Goal: Task Accomplishment & Management: Manage account settings

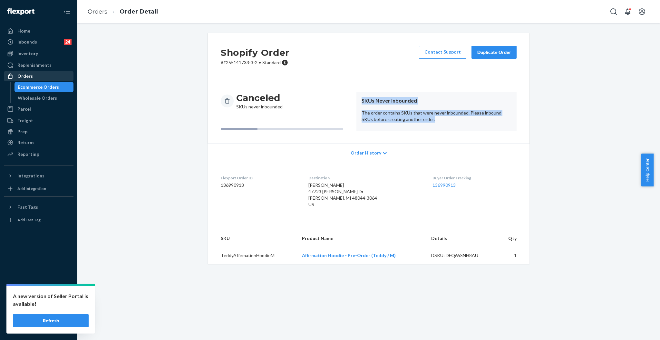
click at [34, 73] on div "Orders" at bounding box center [39, 76] width 68 height 9
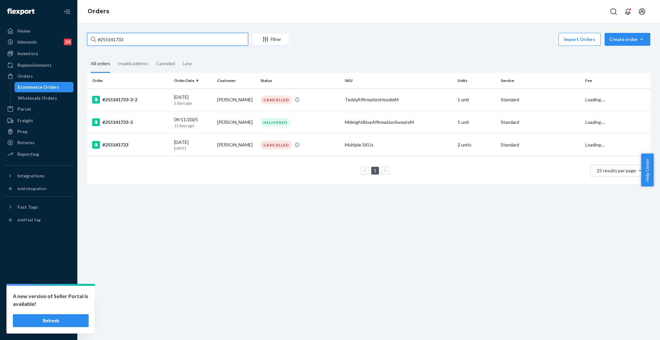
click at [191, 41] on input "#255141733" at bounding box center [167, 39] width 161 height 13
paste input "#BJ5JH8CJEE"
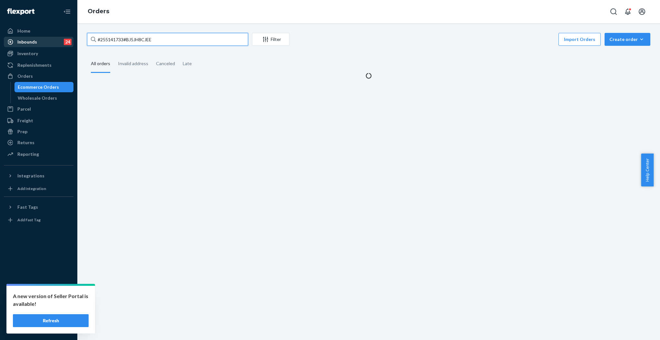
drag, startPoint x: 190, startPoint y: 40, endPoint x: 63, endPoint y: 40, distance: 126.6
click at [63, 40] on div "Home Inbounds 24 Shipping Plans Problems 24 Inventory Products Replenishments O…" at bounding box center [330, 170] width 660 height 340
paste input "text"
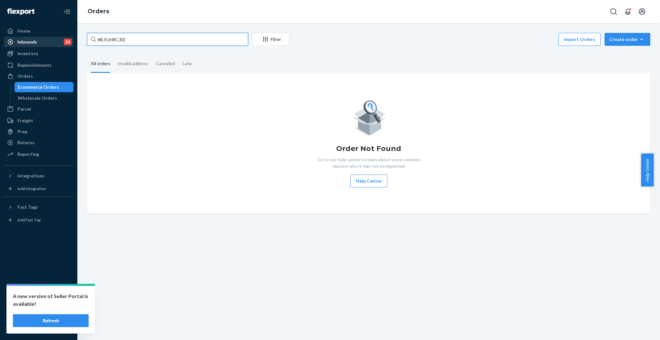
drag, startPoint x: 124, startPoint y: 41, endPoint x: 61, endPoint y: 41, distance: 63.2
click at [61, 41] on div "Home Inbounds 24 Shipping Plans Problems 24 Inventory Products Replenishments O…" at bounding box center [330, 170] width 660 height 340
paste input "255091889"
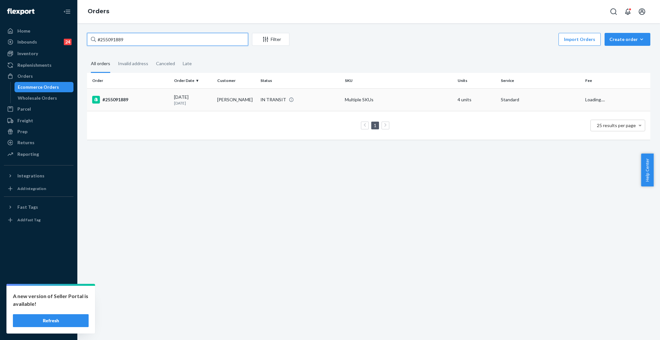
type input "#255091889"
click at [240, 98] on td "[PERSON_NAME]" at bounding box center [236, 99] width 43 height 23
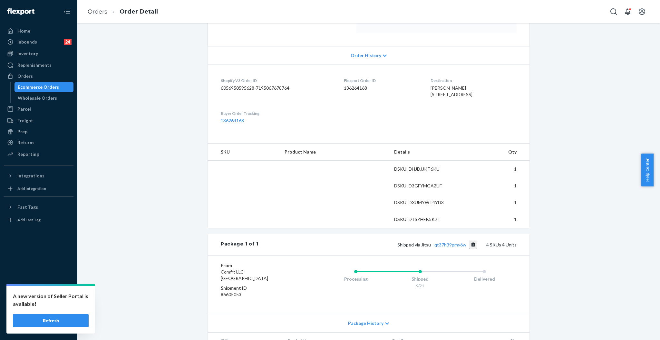
scroll to position [129, 0]
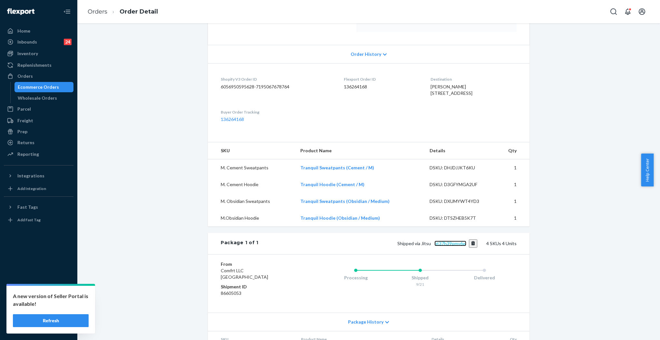
click at [450, 246] on link "qt37h39pmy6w" at bounding box center [450, 242] width 32 height 5
click at [27, 76] on div "Orders" at bounding box center [24, 76] width 15 height 6
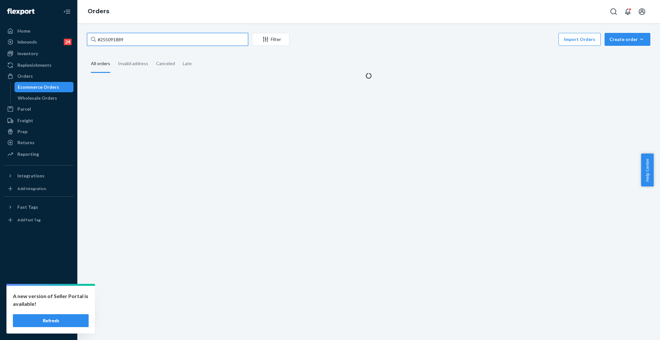
click at [177, 44] on input "#255091889" at bounding box center [167, 39] width 161 height 13
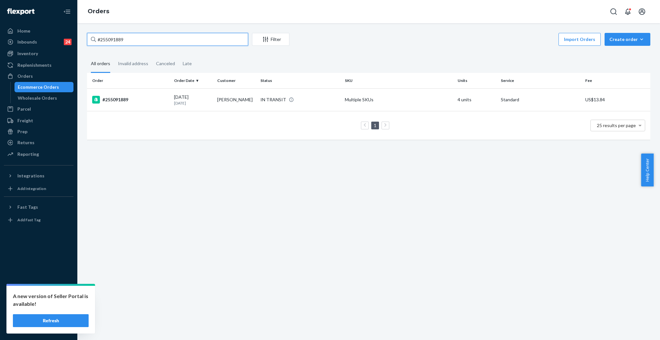
click at [177, 43] on input "#255091889" at bounding box center [167, 39] width 161 height 13
paste input "#"
type input "##255091889"
click at [209, 100] on p "[DATE]" at bounding box center [193, 102] width 38 height 5
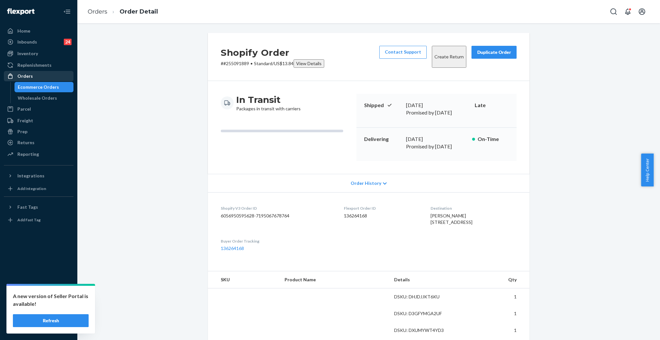
click at [36, 75] on div "Orders" at bounding box center [39, 76] width 68 height 9
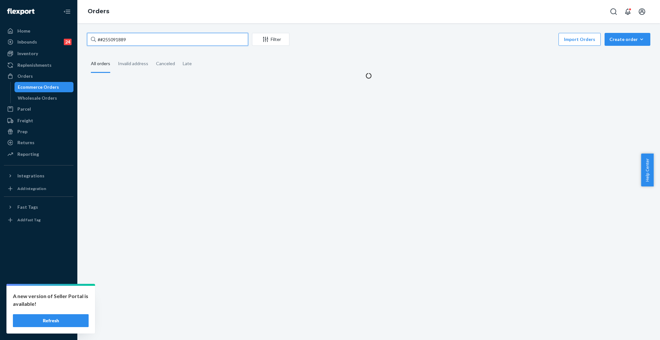
click at [153, 43] on input "##255091889" at bounding box center [167, 39] width 161 height 13
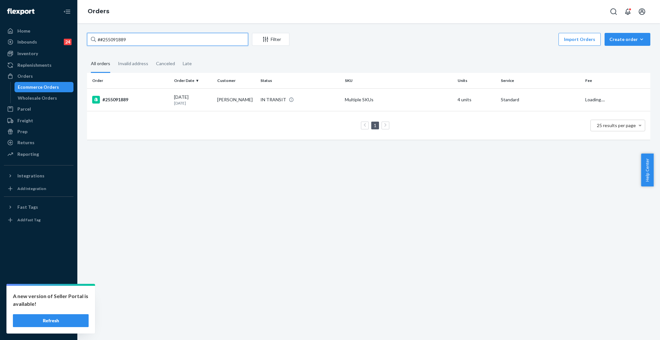
paste input "text"
drag, startPoint x: 154, startPoint y: 41, endPoint x: 81, endPoint y: 36, distance: 73.3
click at [81, 36] on div "#255091889 Filter Import Orders Create order Ecommerce order Removal order All …" at bounding box center [368, 181] width 583 height 316
paste input "4616438"
type input "#254616438"
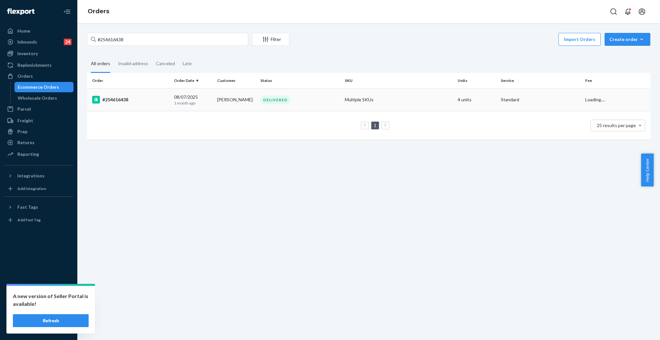
click at [221, 100] on td "[PERSON_NAME]" at bounding box center [236, 99] width 43 height 23
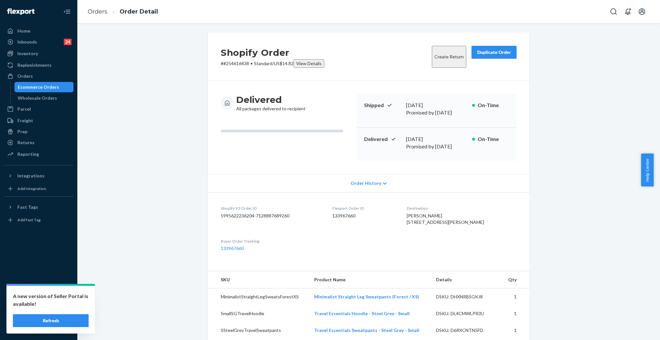
click at [451, 48] on button "Create Return" at bounding box center [449, 57] width 34 height 22
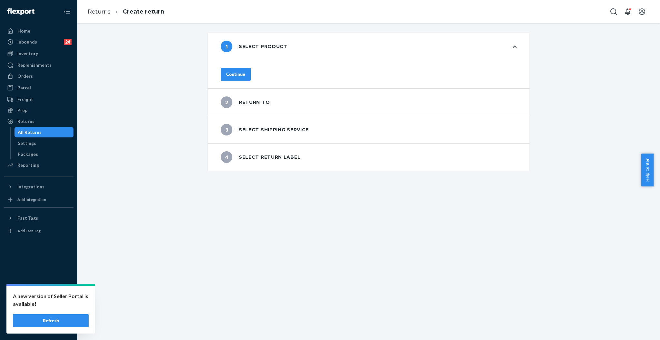
click at [245, 68] on button "Continue" at bounding box center [236, 74] width 30 height 13
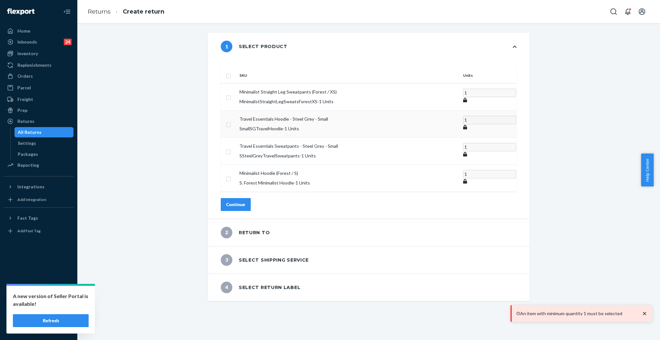
click at [231, 121] on input "checkbox" at bounding box center [228, 124] width 5 height 7
checkbox input "true"
click at [231, 147] on input "checkbox" at bounding box center [228, 150] width 5 height 7
checkbox input "true"
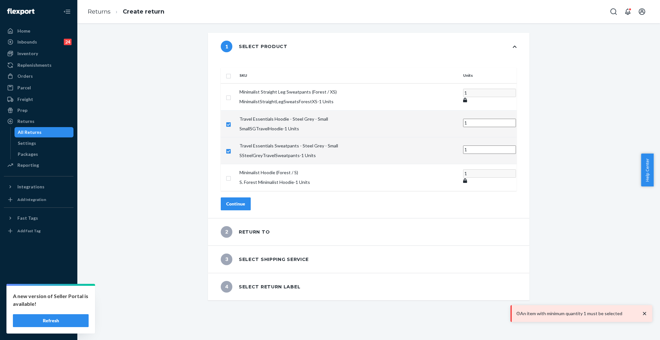
click at [245, 200] on div "Continue" at bounding box center [235, 203] width 19 height 6
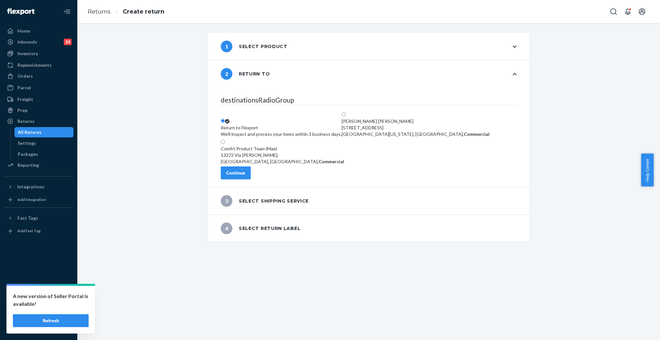
click at [245, 176] on div "Continue" at bounding box center [235, 172] width 19 height 6
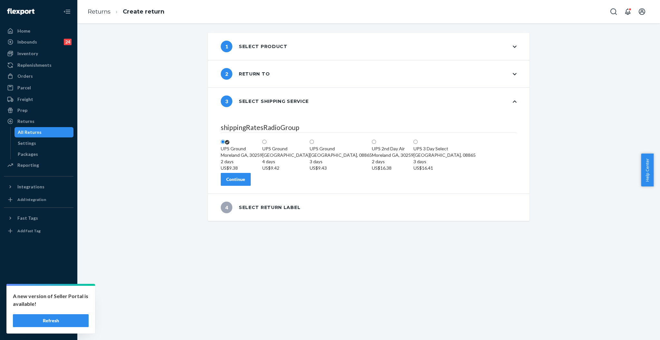
click at [251, 186] on button "Continue" at bounding box center [236, 179] width 30 height 13
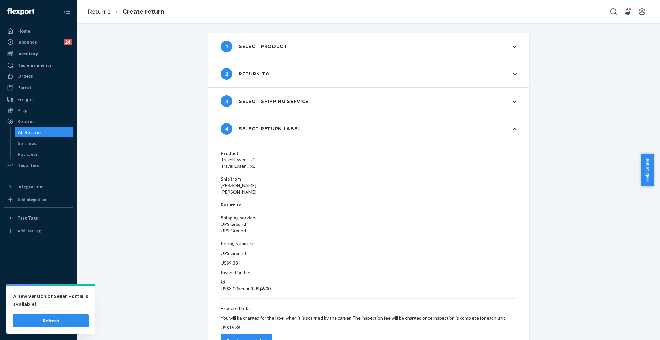
click at [272, 334] on button "Create return label" at bounding box center [246, 340] width 51 height 13
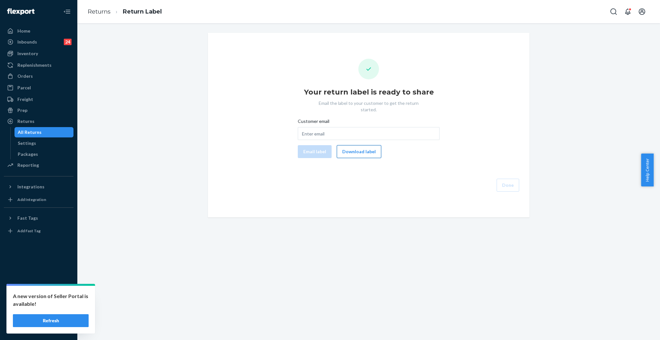
click at [368, 148] on button "Download label" at bounding box center [359, 151] width 44 height 13
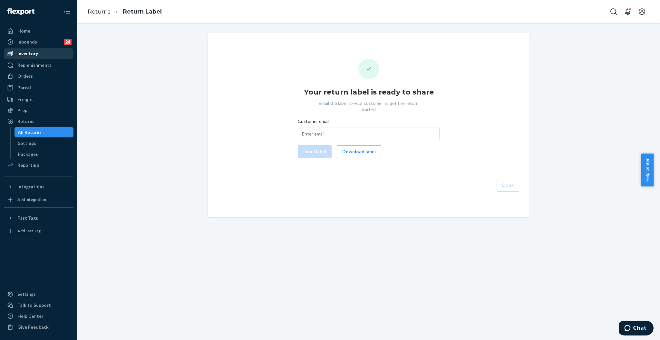
click at [16, 51] on div at bounding box center [12, 53] width 10 height 6
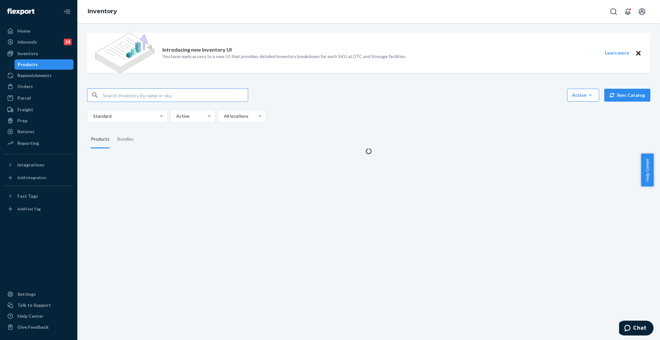
click at [171, 101] on input "text" at bounding box center [175, 95] width 145 height 13
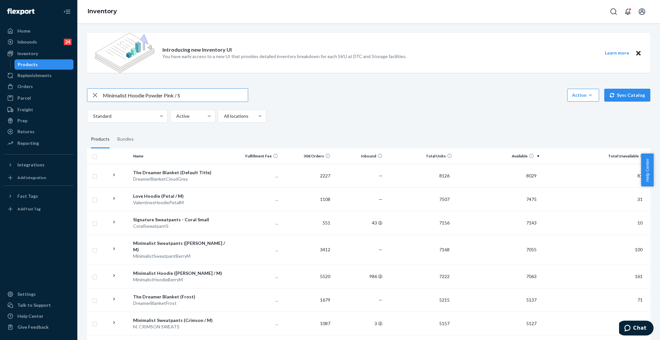
type input "Minimalist Hoodie Powder Pink / S"
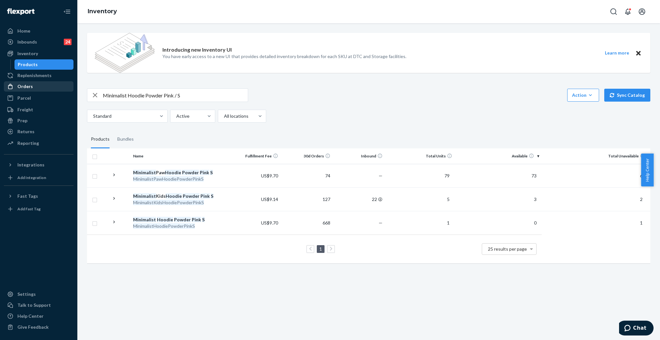
click at [34, 86] on div "Orders" at bounding box center [39, 86] width 68 height 9
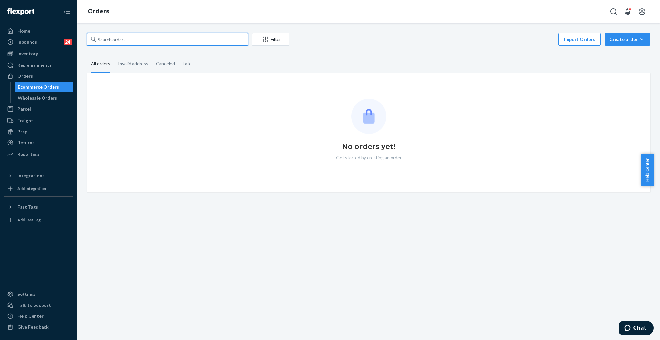
click at [195, 43] on input "text" at bounding box center [167, 39] width 161 height 13
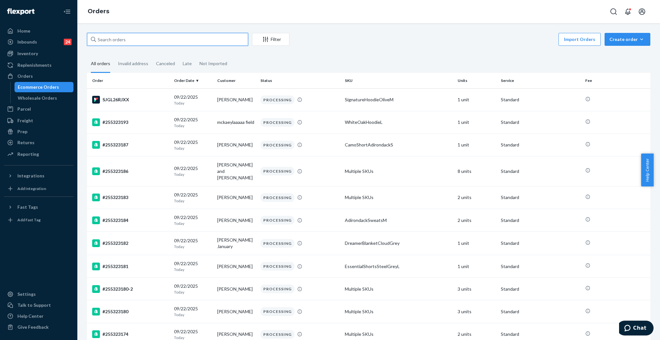
paste input "#255310964"
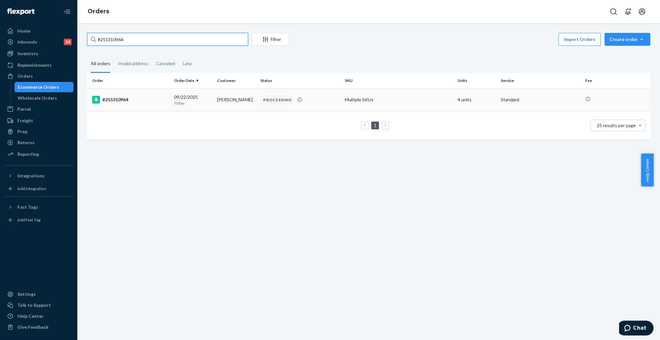
type input "#255310964"
click at [321, 101] on div "PROCESSING" at bounding box center [300, 99] width 82 height 9
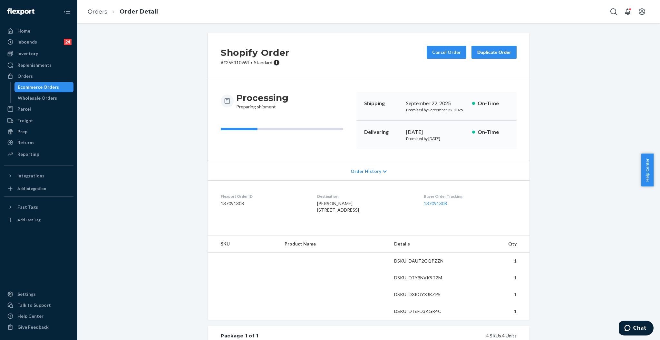
drag, startPoint x: 25, startPoint y: 74, endPoint x: 161, endPoint y: 24, distance: 144.6
click at [26, 73] on div "Orders" at bounding box center [24, 76] width 15 height 6
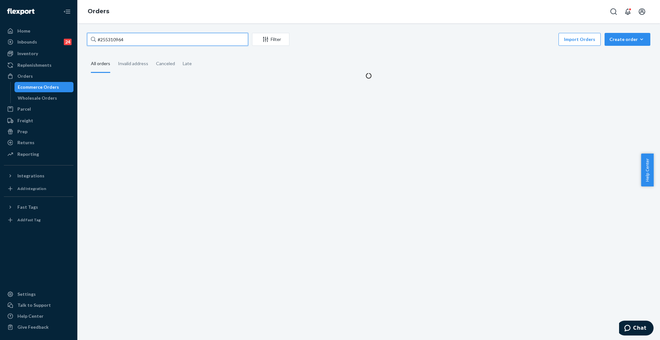
click at [165, 38] on input "#255310964" at bounding box center [167, 39] width 161 height 13
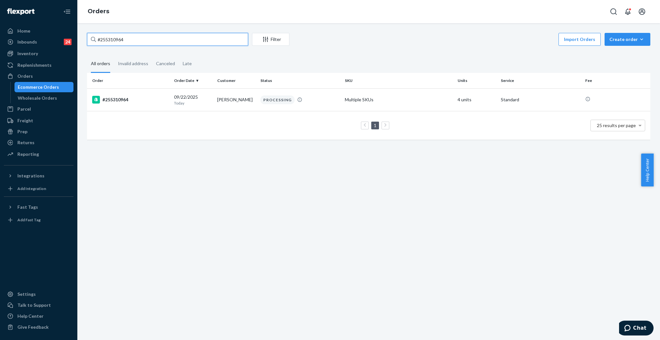
paste input "255310964"
type input "255310964"
click at [252, 98] on td "Patrick Reddick" at bounding box center [236, 99] width 43 height 23
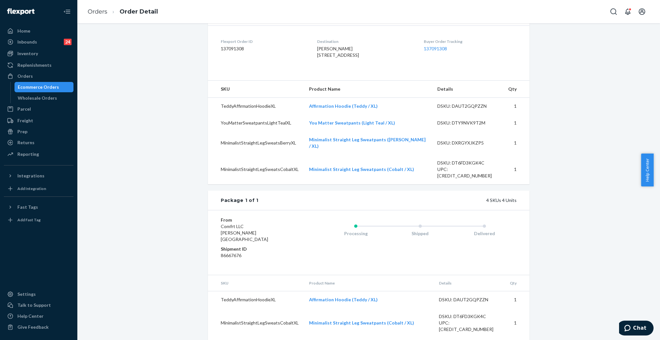
scroll to position [180, 0]
